Goal: Information Seeking & Learning: Learn about a topic

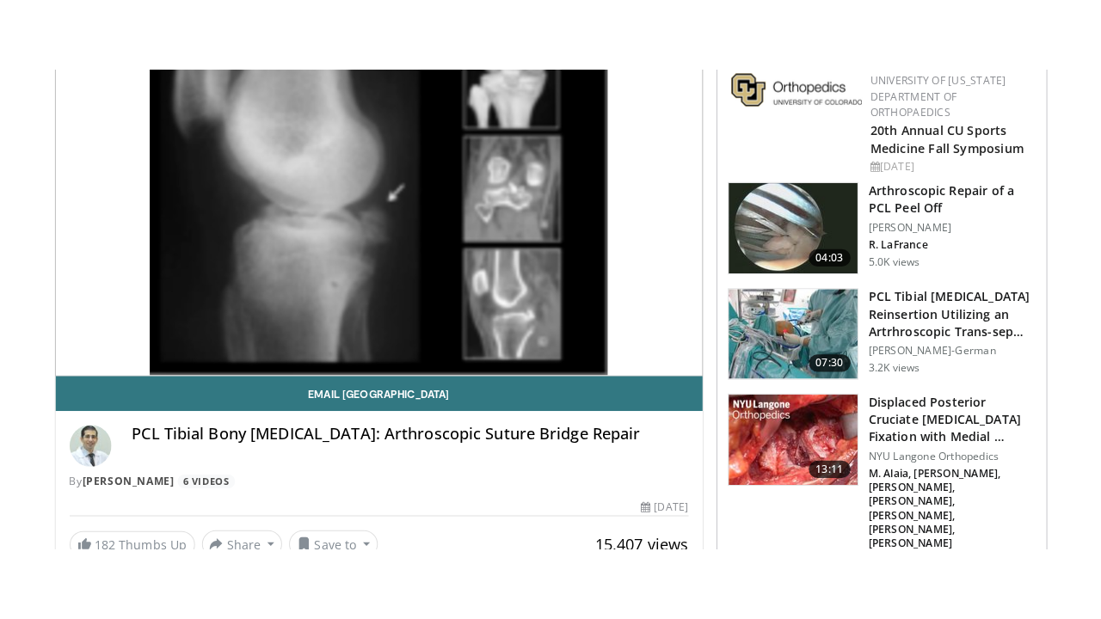
scroll to position [553, 0]
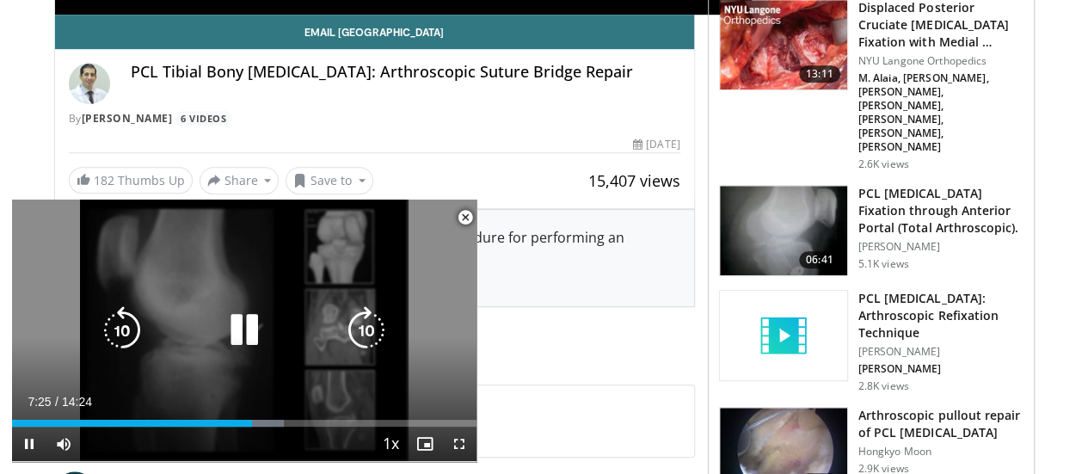
click at [238, 322] on icon "Video Player" at bounding box center [244, 330] width 48 height 48
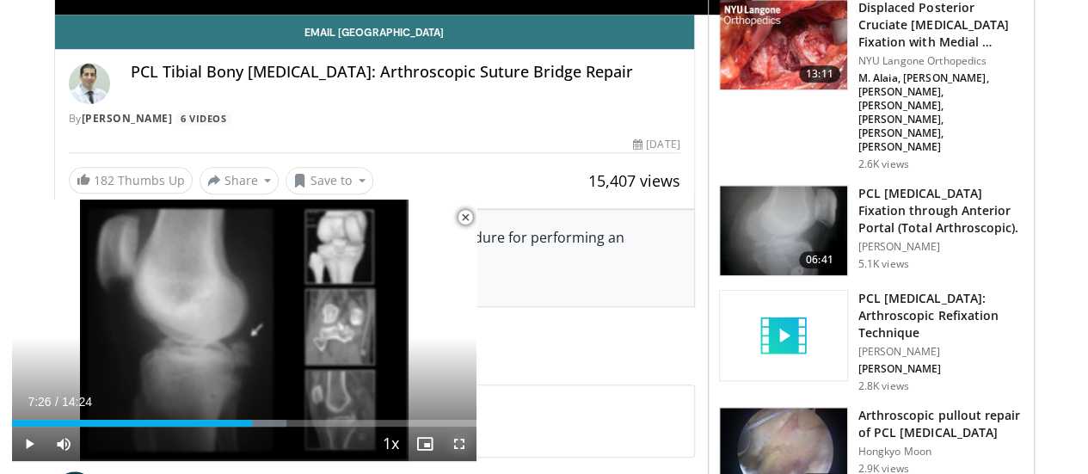
click at [459, 441] on span "Video Player" at bounding box center [459, 443] width 34 height 34
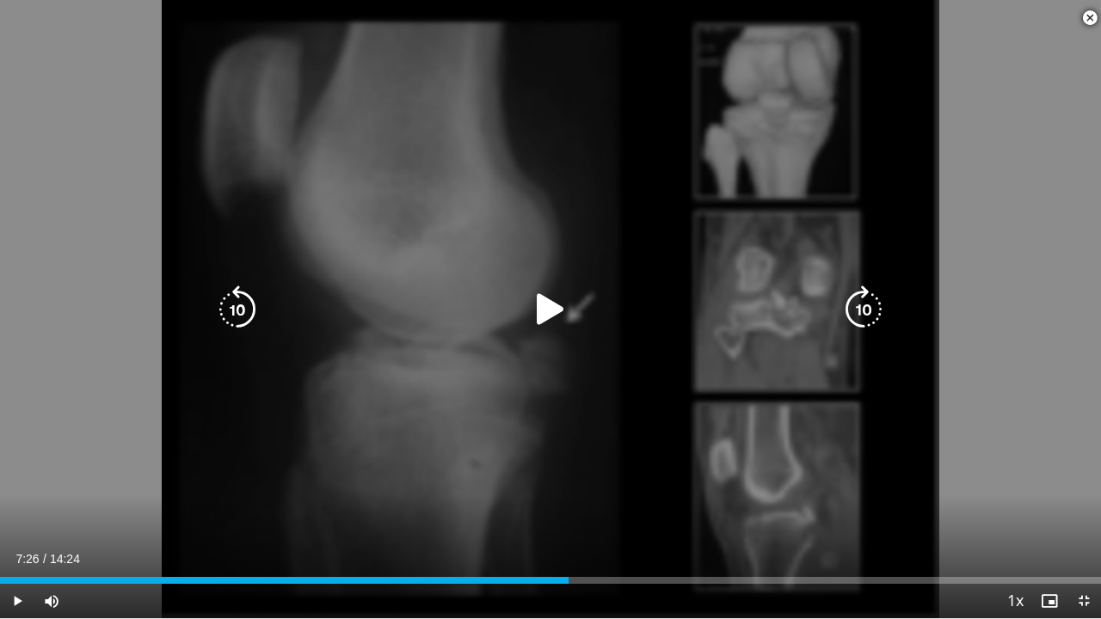
click at [549, 311] on icon "Video Player" at bounding box center [550, 309] width 48 height 48
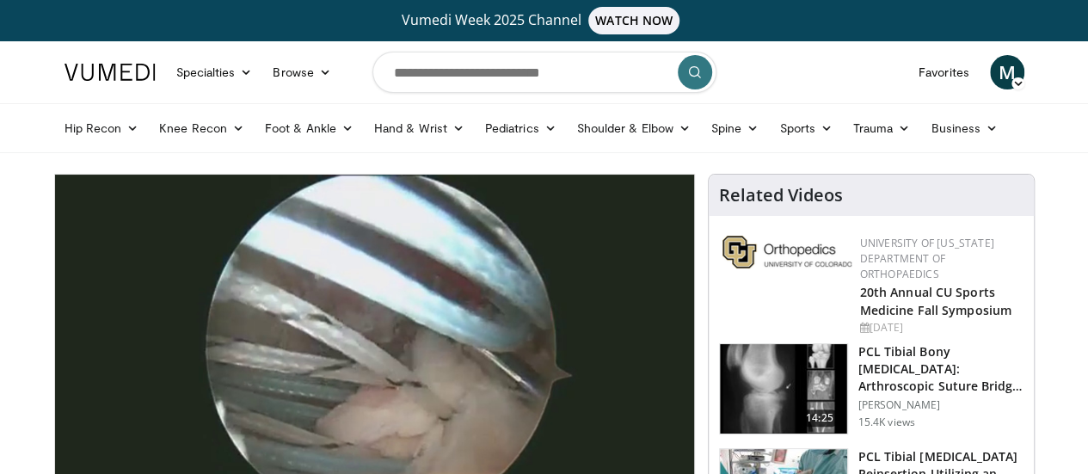
click at [891, 346] on h3 "PCL Tibial Bony [MEDICAL_DATA]: Arthroscopic Suture Bridge Repair" at bounding box center [940, 369] width 165 height 52
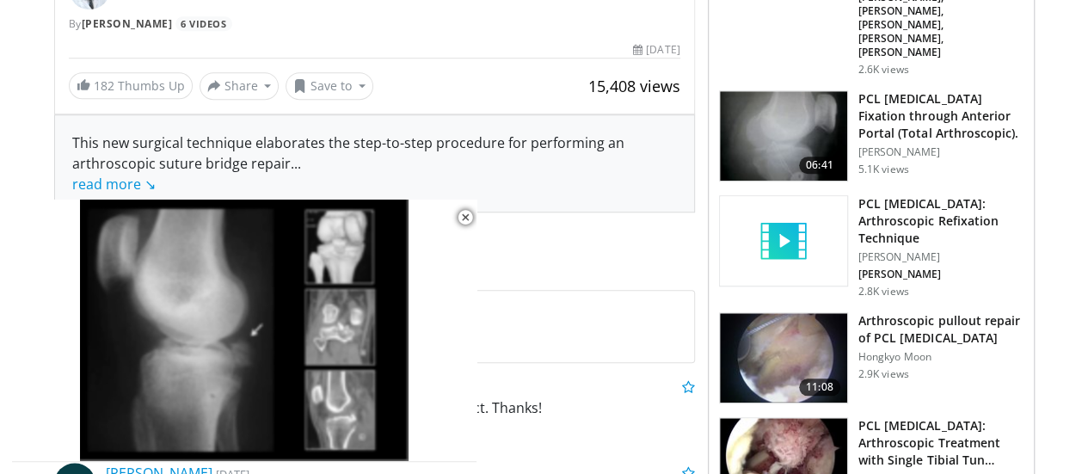
scroll to position [649, 0]
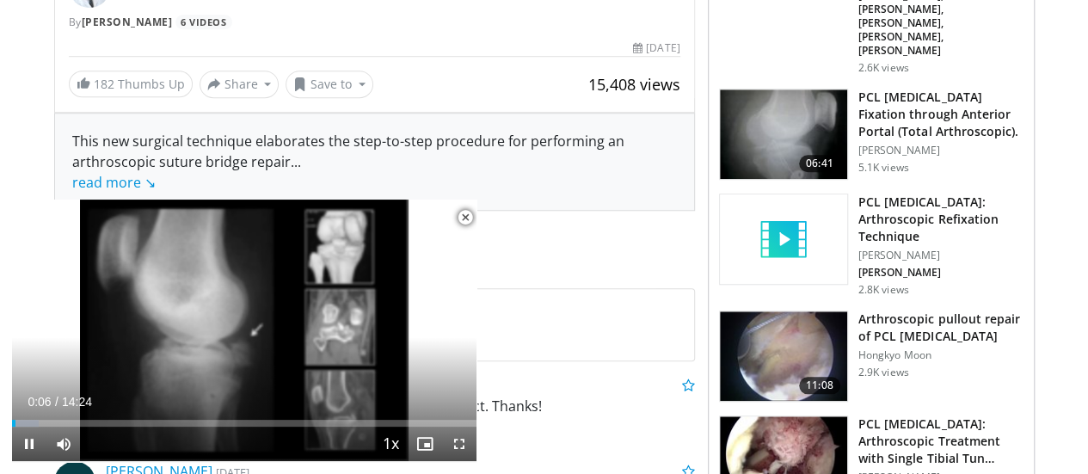
click at [468, 213] on span "Video Player" at bounding box center [465, 217] width 34 height 34
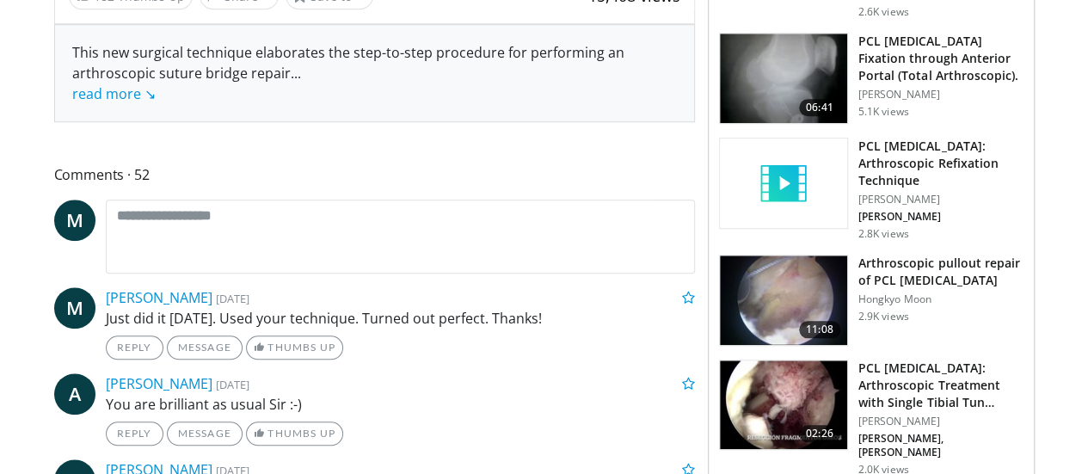
scroll to position [704, 0]
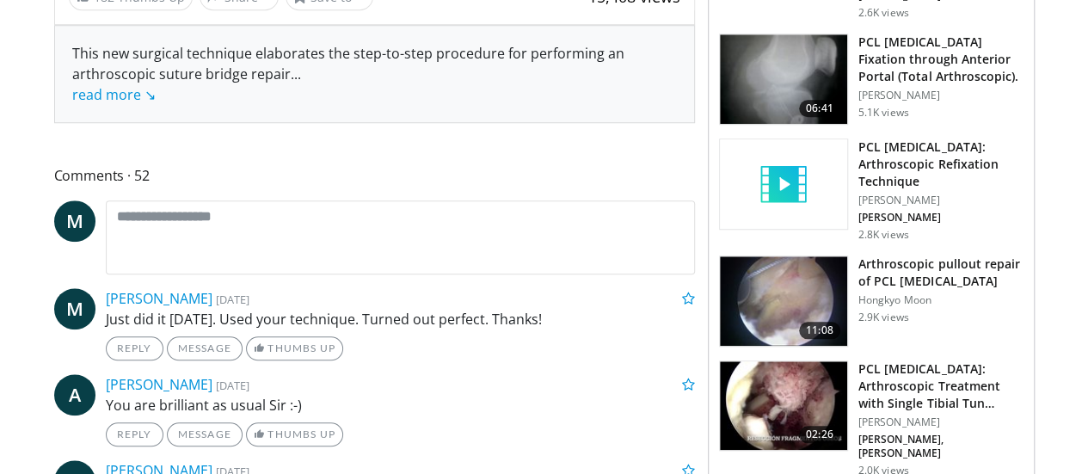
click at [813, 256] on img at bounding box center [783, 300] width 127 height 89
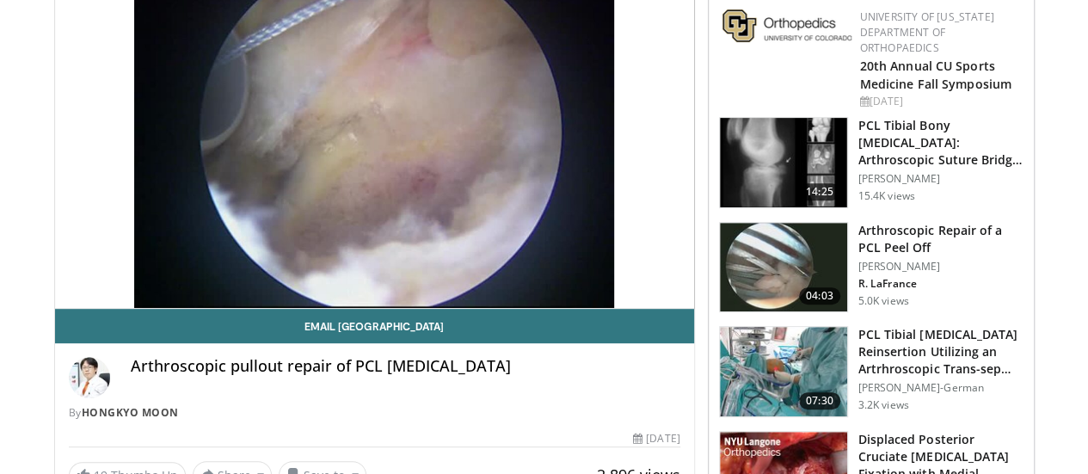
scroll to position [227, 0]
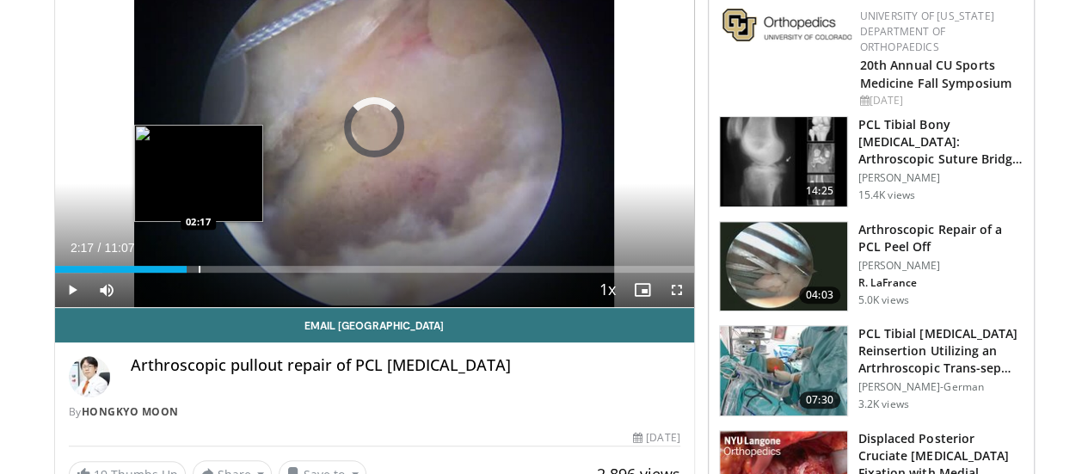
click at [199, 273] on div "Progress Bar" at bounding box center [200, 269] width 2 height 7
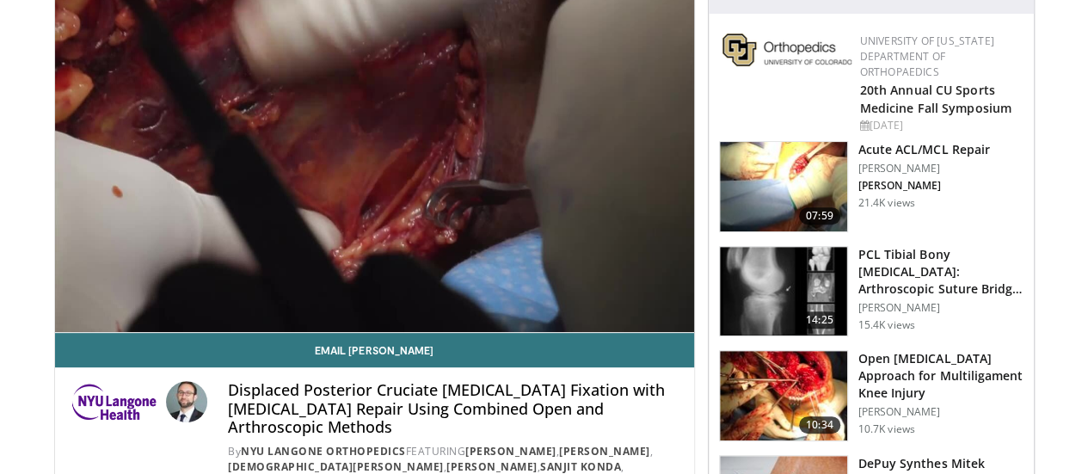
scroll to position [203, 0]
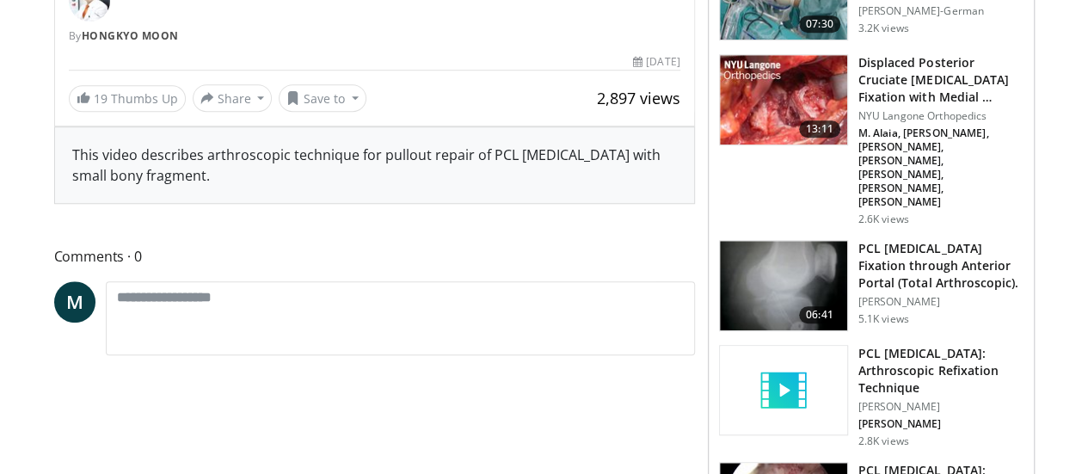
scroll to position [227, 0]
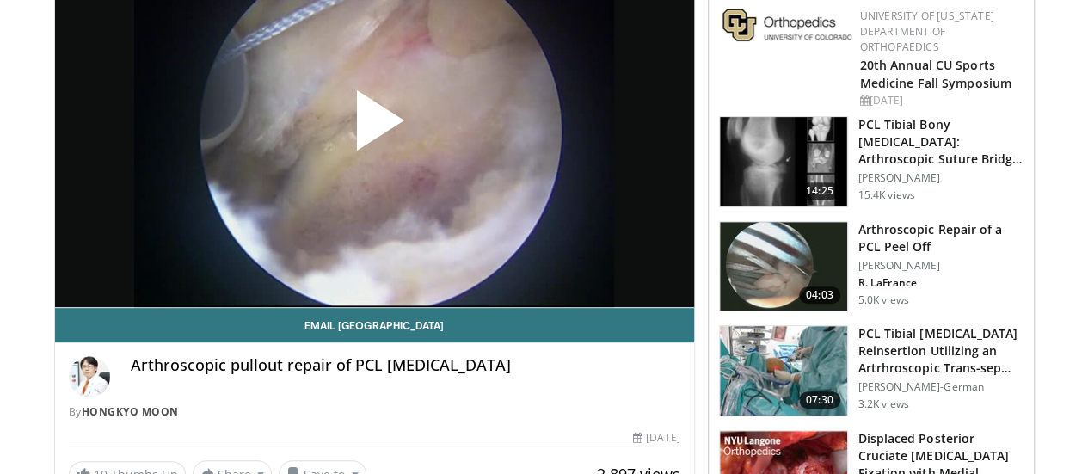
click at [798, 240] on img at bounding box center [783, 266] width 127 height 89
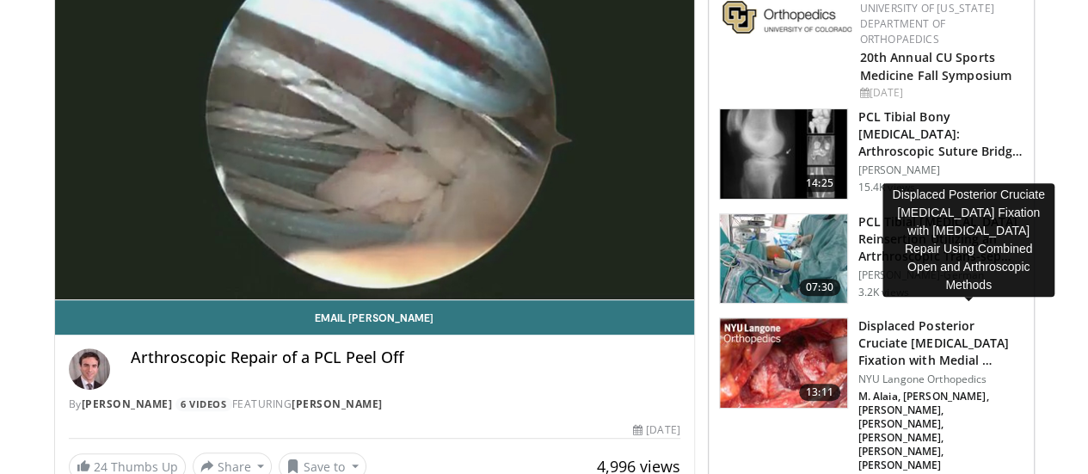
scroll to position [236, 0]
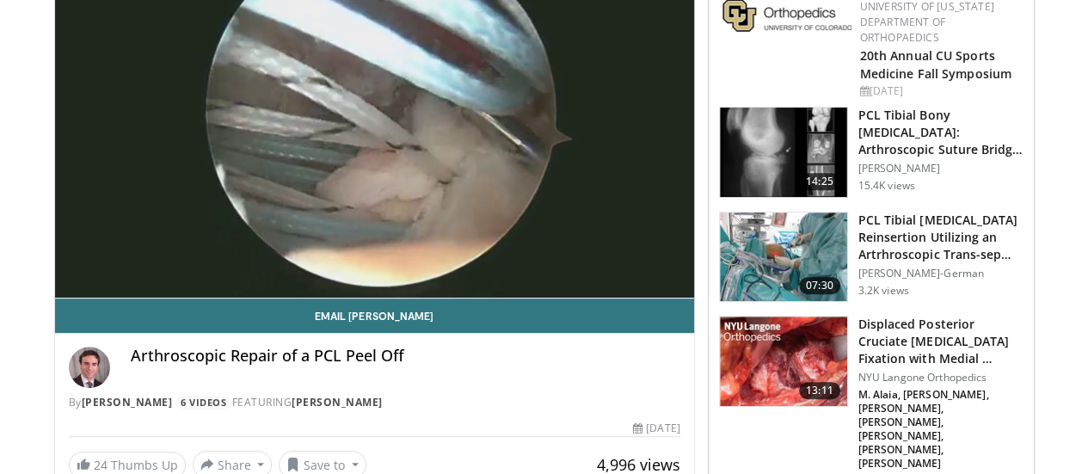
click at [762, 240] on img at bounding box center [783, 256] width 127 height 89
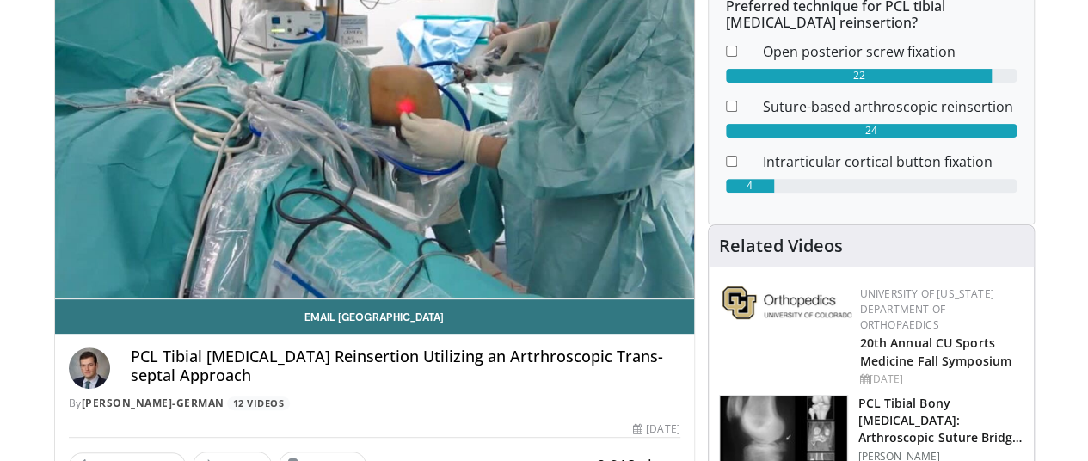
scroll to position [236, 0]
